Goal: Find specific page/section: Find specific page/section

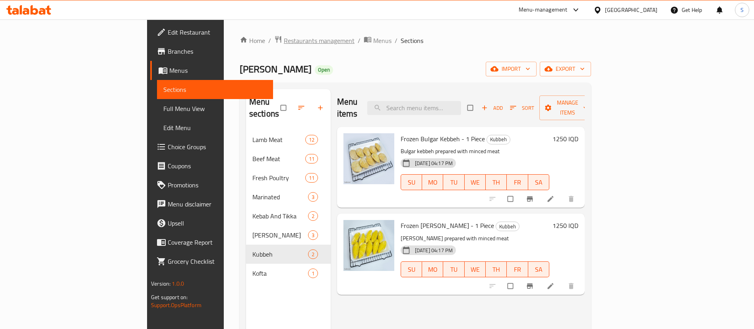
click at [284, 39] on span "Restaurants management" at bounding box center [319, 41] width 71 height 10
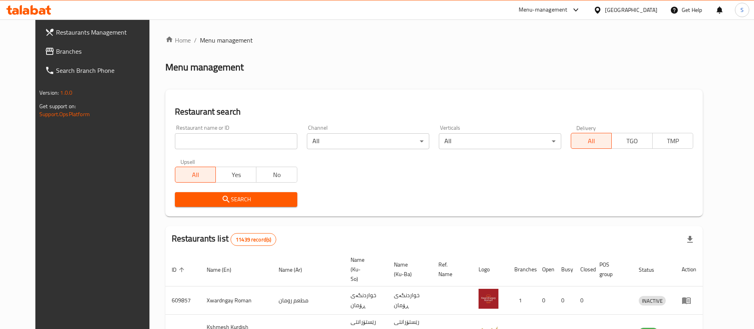
click at [219, 132] on div "Restaurant name or ID Restaurant name or ID" at bounding box center [236, 137] width 122 height 24
click at [216, 137] on input "search" at bounding box center [236, 141] width 122 height 16
type input "[PERSON_NAME]"
click button "Search" at bounding box center [236, 199] width 122 height 15
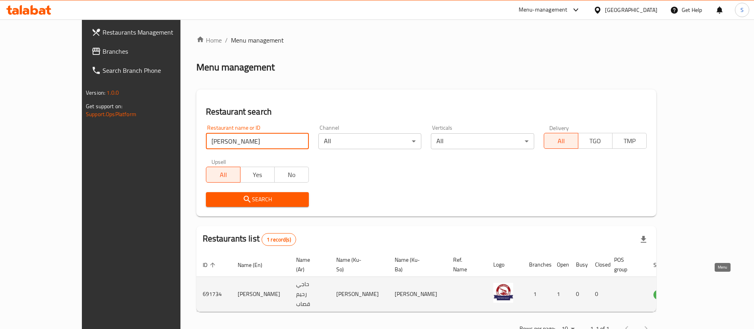
click at [703, 293] on icon "enhanced table" at bounding box center [701, 294] width 3 height 3
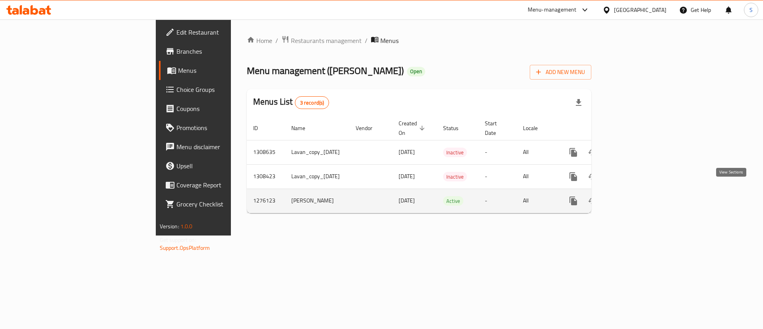
click at [640, 198] on link "enhanced table" at bounding box center [630, 200] width 19 height 19
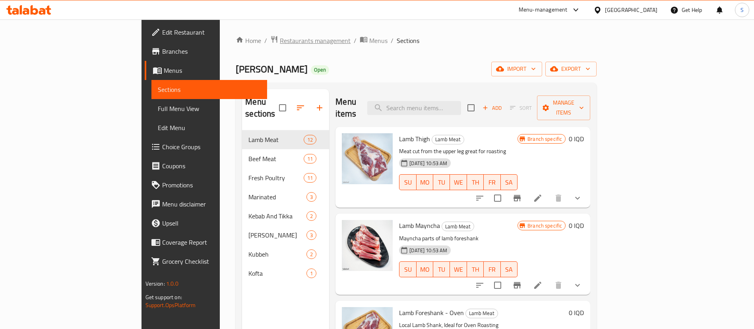
click at [280, 42] on span "Restaurants management" at bounding box center [315, 41] width 71 height 10
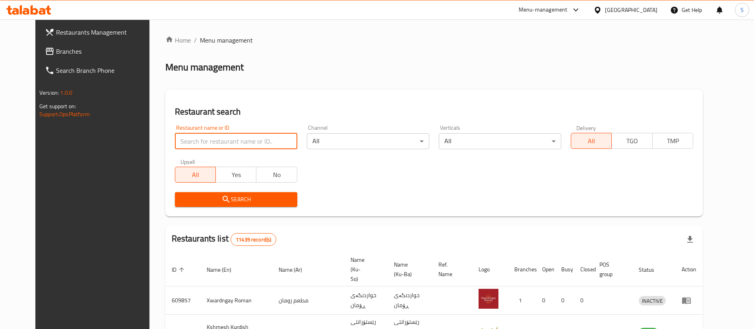
click at [205, 143] on input "search" at bounding box center [236, 141] width 122 height 16
click at [442, 101] on div "Restaurant search Restaurant name or ID Restaurant name or ID Channel All ​ Ver…" at bounding box center [433, 152] width 537 height 127
click at [222, 147] on input "search" at bounding box center [236, 141] width 122 height 16
type input "sirwan"
click button "Search" at bounding box center [236, 199] width 122 height 15
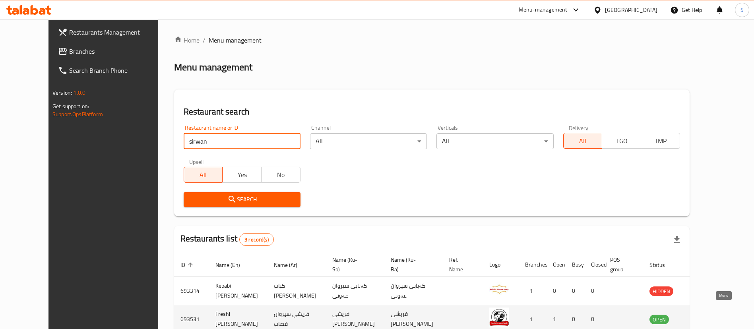
click at [700, 316] on icon "enhanced table" at bounding box center [696, 319] width 9 height 7
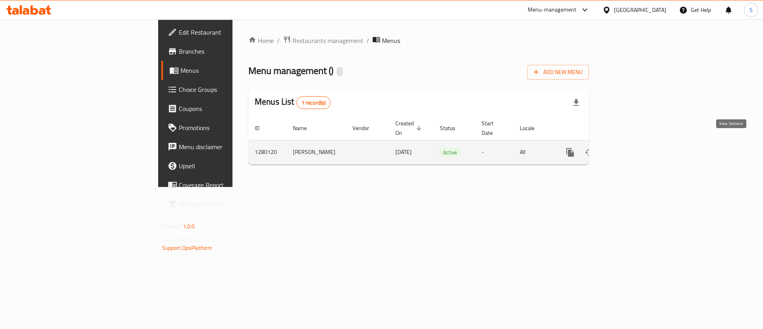
click at [637, 149] on link "enhanced table" at bounding box center [627, 152] width 19 height 19
